Goal: Information Seeking & Learning: Learn about a topic

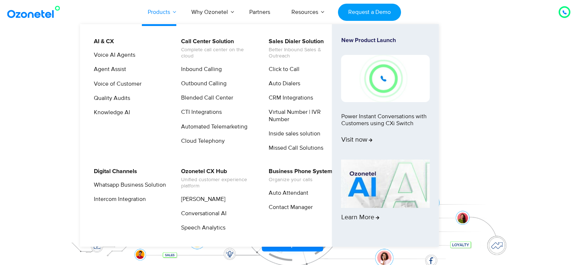
click at [174, 11] on link "Products" at bounding box center [159, 12] width 44 height 24
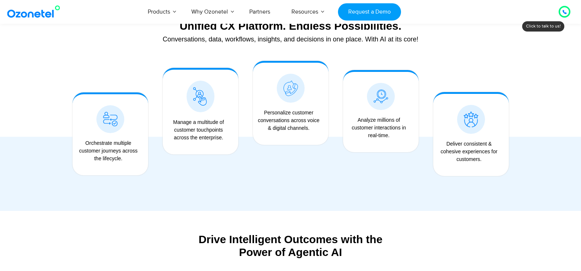
scroll to position [587, 0]
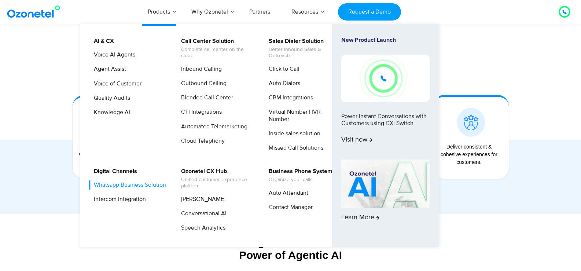
click at [125, 182] on link "Whatsapp Business Solution" at bounding box center [128, 184] width 78 height 9
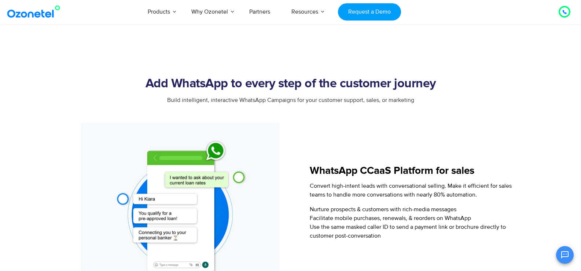
scroll to position [660, 0]
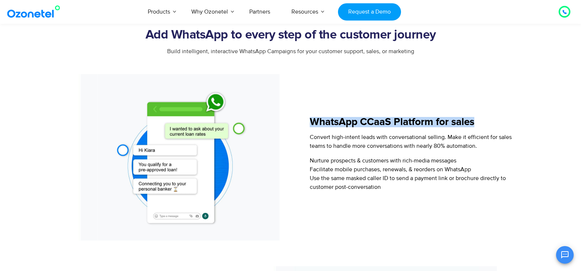
drag, startPoint x: 314, startPoint y: 120, endPoint x: 566, endPoint y: 118, distance: 251.9
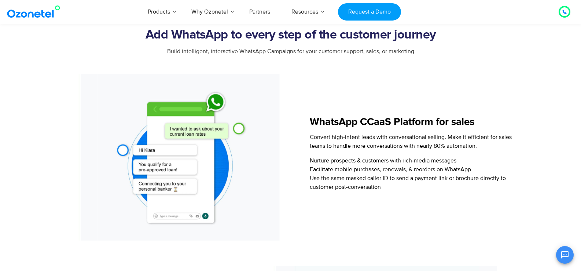
click at [421, 164] on span "Nurture prospects & customers with rich-media messages" at bounding box center [383, 160] width 147 height 7
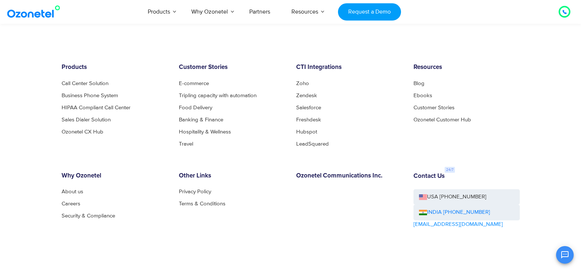
scroll to position [2724, 0]
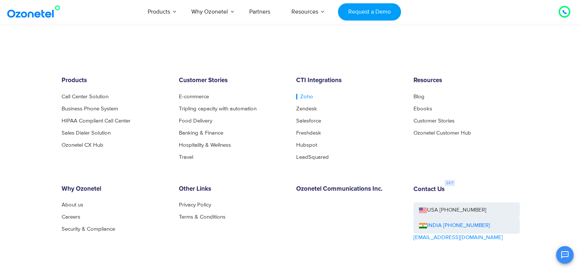
click at [302, 98] on link "Zoho" at bounding box center [304, 96] width 17 height 5
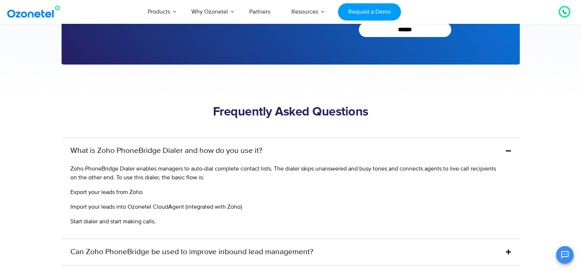
scroll to position [1796, 0]
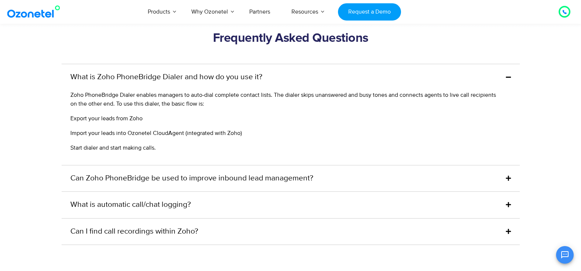
click at [155, 199] on link "What is automatic call/chat logging?" at bounding box center [130, 205] width 121 height 12
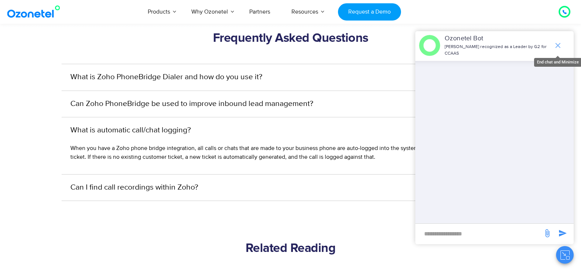
click at [558, 46] on icon "end chat or minimize" at bounding box center [557, 45] width 5 height 5
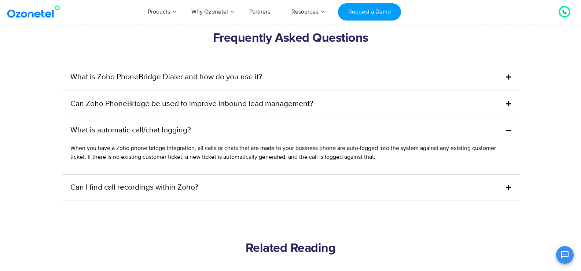
click at [168, 182] on link "Can I find call recordings within Zoho?" at bounding box center [134, 188] width 128 height 12
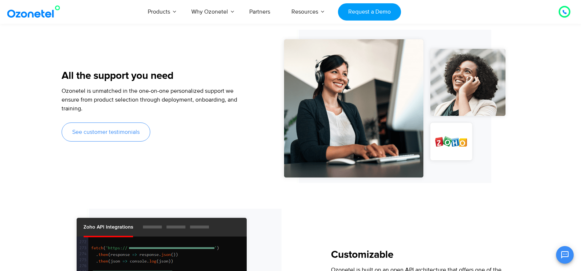
scroll to position [623, 0]
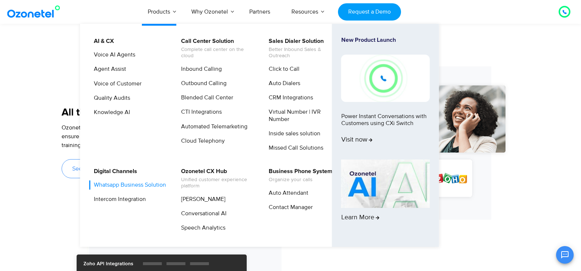
click at [111, 184] on link "Whatsapp Business Solution" at bounding box center [128, 184] width 78 height 9
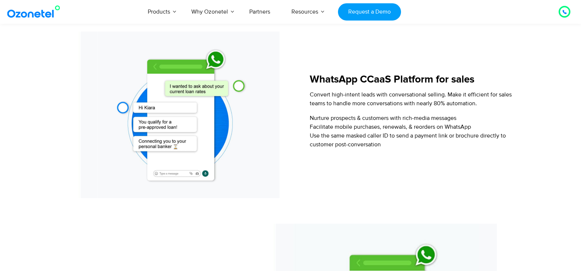
scroll to position [660, 0]
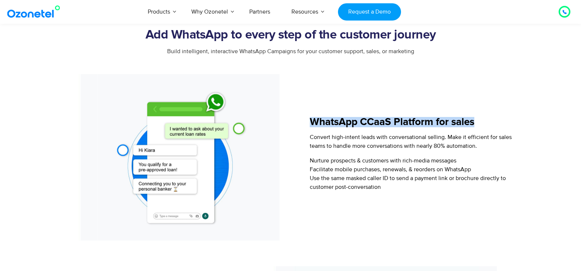
drag, startPoint x: 309, startPoint y: 122, endPoint x: 489, endPoint y: 121, distance: 179.6
click at [486, 121] on div "WhatsApp CCaaS Platform for sales Convert high-intent leads with conversational…" at bounding box center [409, 157] width 220 height 166
click at [489, 121] on h5 "WhatsApp CCaaS Platform for sales" at bounding box center [414, 122] width 209 height 10
drag, startPoint x: 312, startPoint y: 121, endPoint x: 480, endPoint y: 121, distance: 167.2
click at [480, 121] on h5 "WhatsApp CCaaS Platform for sales" at bounding box center [414, 122] width 209 height 10
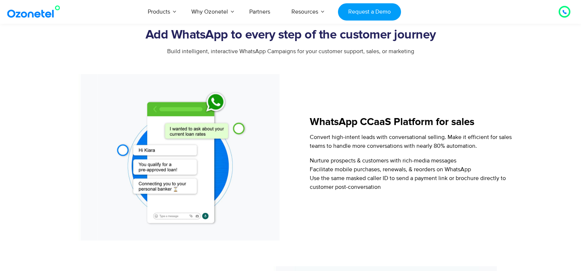
click at [314, 133] on span "Convert high-intent leads with conversational selling. Make it efficient for sa…" at bounding box center [411, 141] width 202 height 16
drag, startPoint x: 311, startPoint y: 137, endPoint x: 374, endPoint y: 137, distance: 62.7
click at [374, 137] on span "Convert high-intent leads with conversational selling. Make it efficient for sa…" at bounding box center [411, 141] width 202 height 16
click at [389, 142] on p "Convert high-intent leads with conversational selling. Make it efficient for sa…" at bounding box center [414, 142] width 209 height 18
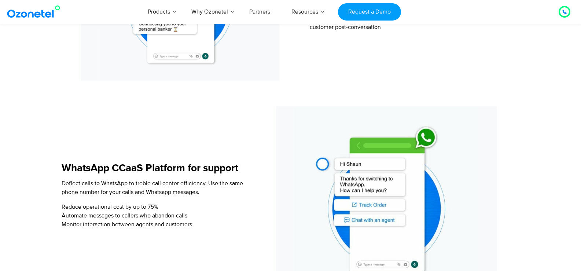
scroll to position [843, 0]
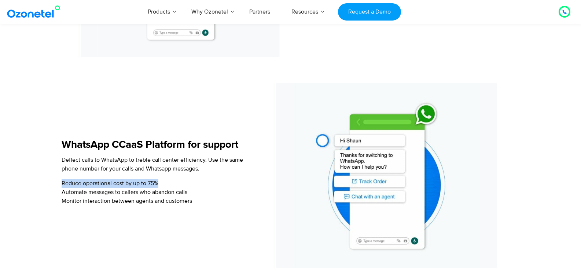
drag, startPoint x: 63, startPoint y: 184, endPoint x: 175, endPoint y: 180, distance: 112.3
click at [175, 180] on li "Reduce operational cost by up to 75%" at bounding box center [154, 183] width 185 height 9
click at [187, 181] on li "Reduce operational cost by up to 75%" at bounding box center [154, 183] width 185 height 9
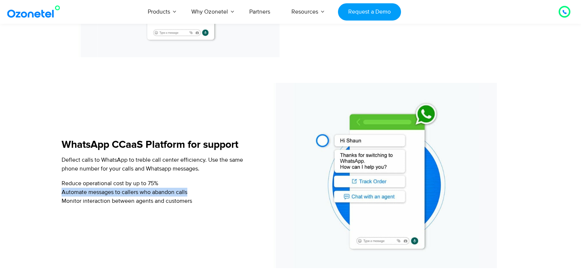
drag, startPoint x: 62, startPoint y: 191, endPoint x: 200, endPoint y: 190, distance: 137.5
click at [200, 190] on li "Automate messages to callers who abandon calls" at bounding box center [154, 192] width 185 height 9
click at [207, 190] on li "Automate messages to callers who abandon calls" at bounding box center [154, 192] width 185 height 9
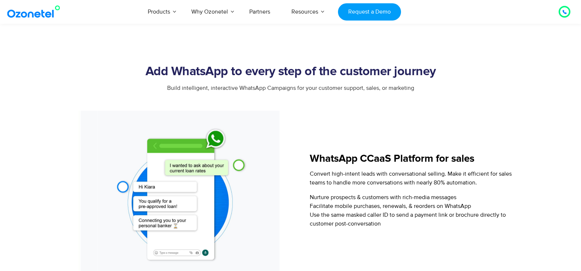
scroll to position [660, 0]
